Goal: Transaction & Acquisition: Download file/media

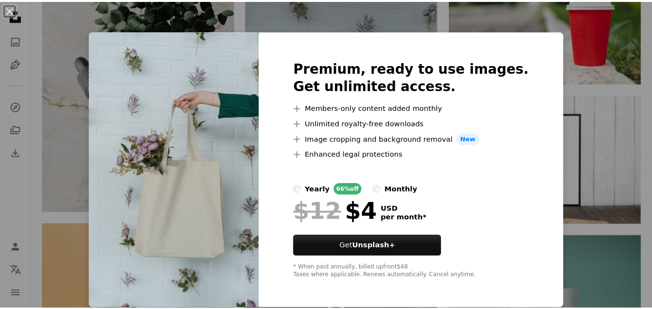
scroll to position [0, 0]
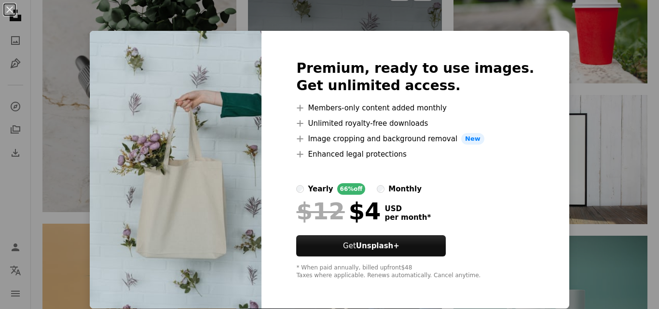
click at [562, 45] on div "An X shape Premium, ready to use images. Get unlimited access. A plus sign Memb…" at bounding box center [329, 154] width 659 height 309
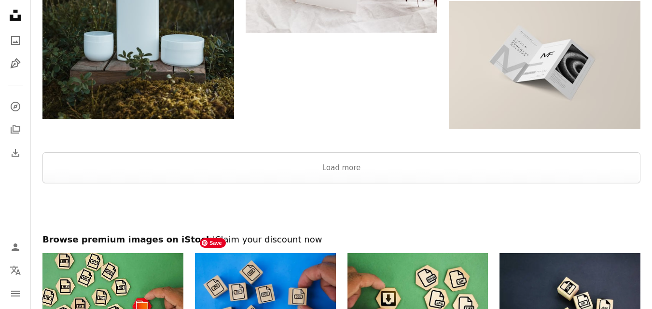
scroll to position [1448, 0]
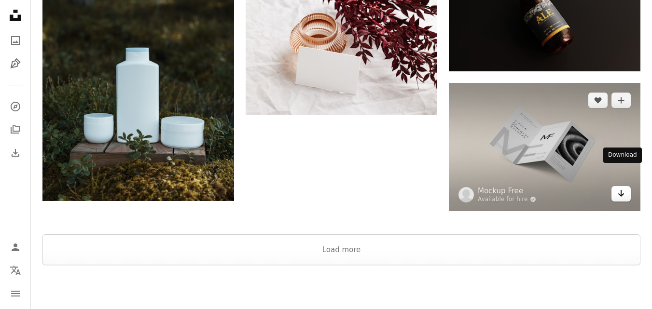
click at [622, 188] on icon "Arrow pointing down" at bounding box center [621, 194] width 8 height 12
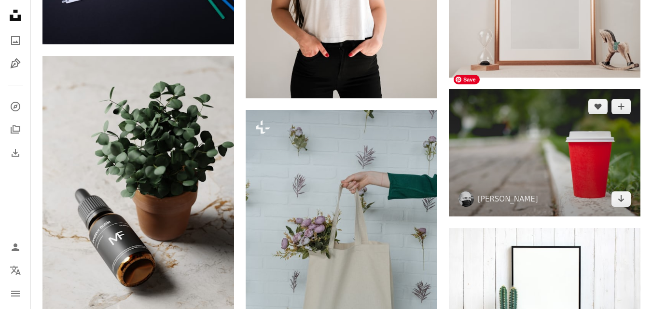
scroll to position [772, 0]
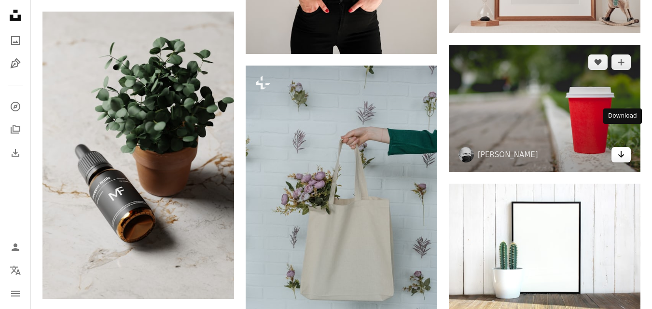
click at [617, 147] on link "Arrow pointing down" at bounding box center [620, 154] width 19 height 15
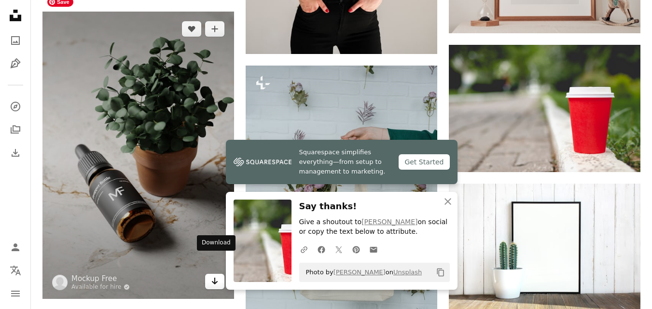
click at [214, 278] on icon "Download" at bounding box center [215, 281] width 6 height 7
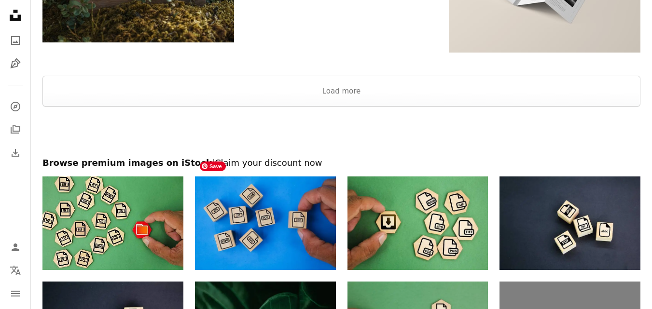
scroll to position [1593, 0]
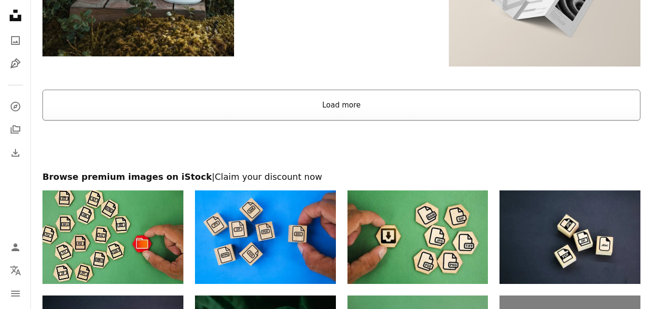
click at [347, 90] on button "Load more" at bounding box center [341, 105] width 598 height 31
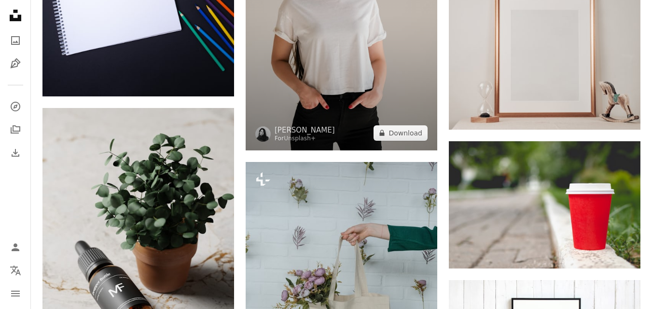
scroll to position [483, 0]
